Goal: Task Accomplishment & Management: Manage account settings

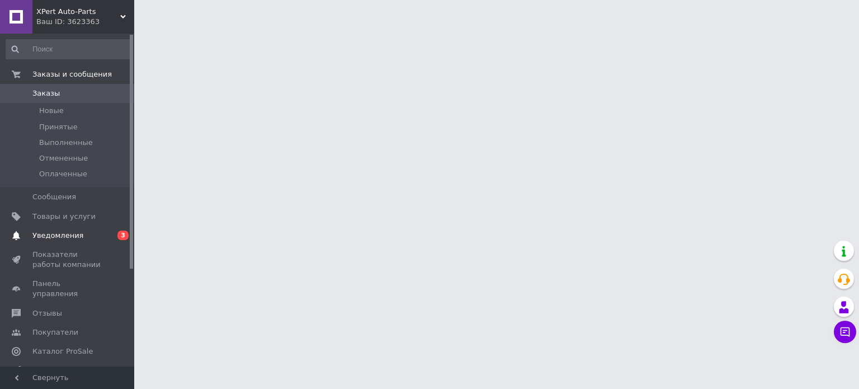
click at [76, 236] on span "Уведомления" at bounding box center [57, 235] width 51 height 10
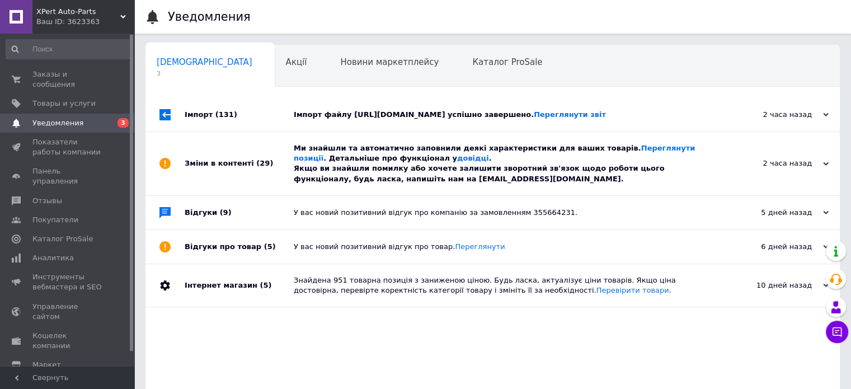
click at [331, 109] on div "Імпорт файлу [URL][DOMAIN_NAME] успішно завершено. Переглянути звіт" at bounding box center [505, 115] width 423 height 34
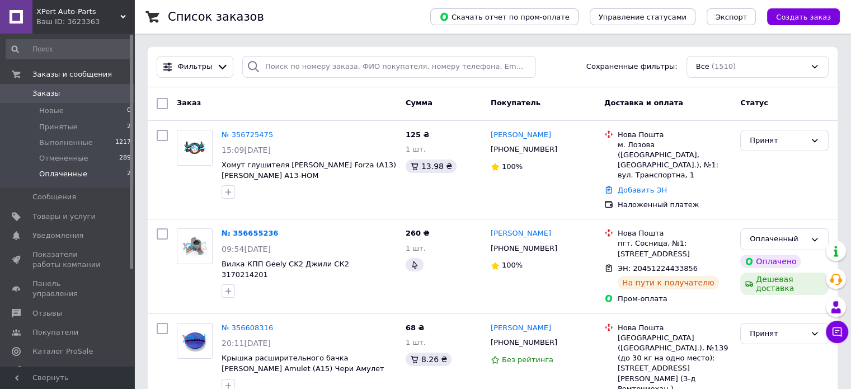
click at [95, 170] on li "Оплаченные 2" at bounding box center [69, 176] width 138 height 21
